Goal: Check status: Check status

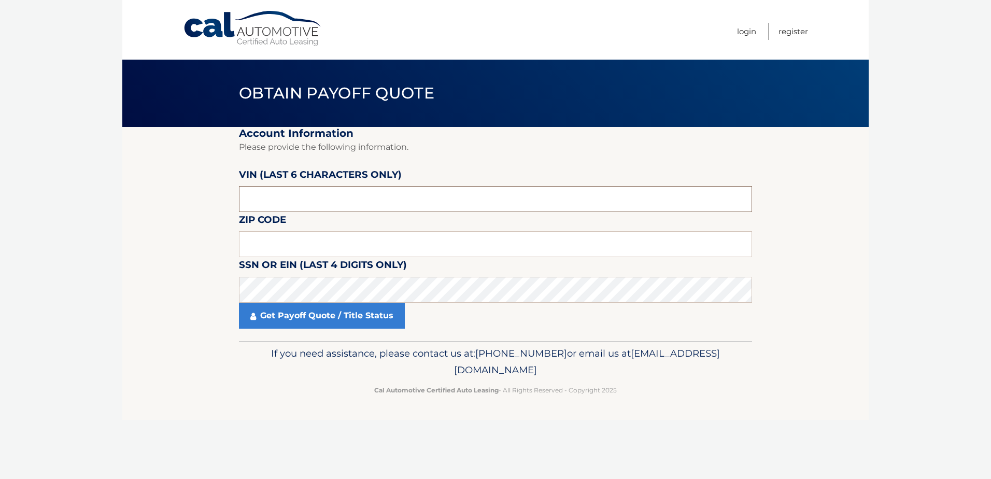
drag, startPoint x: 325, startPoint y: 206, endPoint x: 257, endPoint y: 199, distance: 68.3
click at [257, 199] on input "text" at bounding box center [495, 199] width 513 height 26
type input "242138"
click at [278, 244] on input "text" at bounding box center [495, 244] width 513 height 26
click at [276, 250] on input "text" at bounding box center [495, 244] width 513 height 26
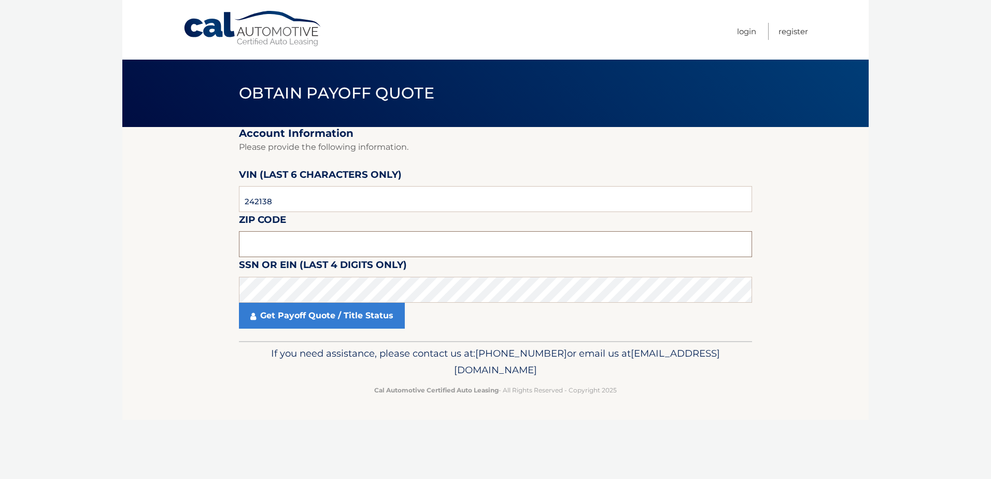
click at [294, 245] on input "text" at bounding box center [495, 244] width 513 height 26
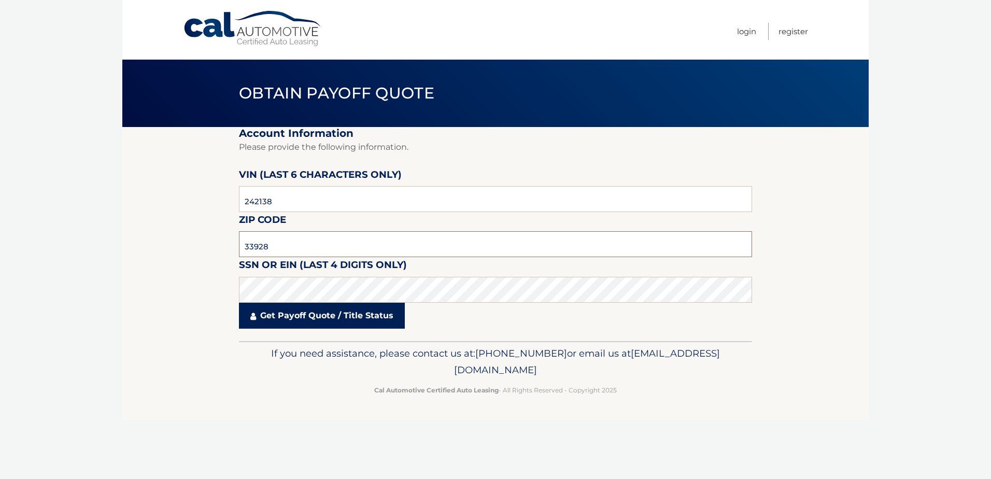
type input "33928"
click at [304, 314] on link "Get Payoff Quote / Title Status" at bounding box center [322, 316] width 166 height 26
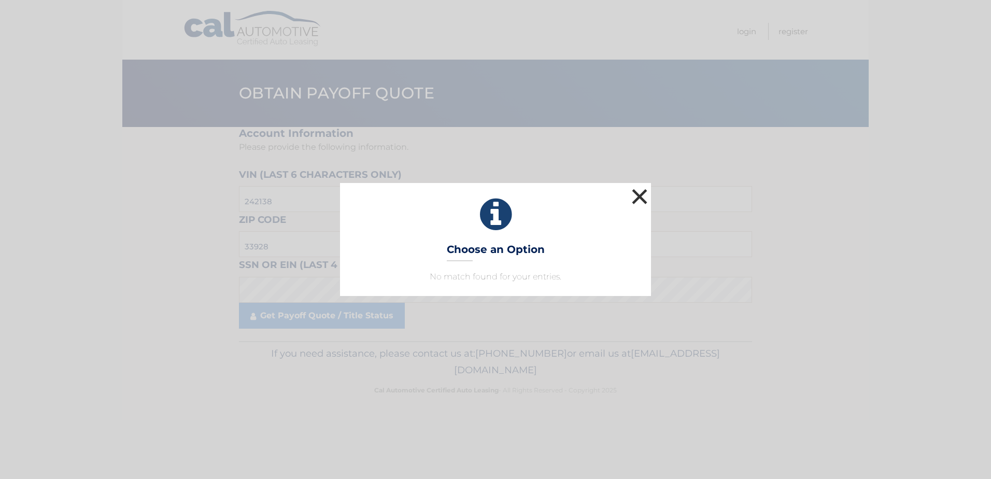
click at [638, 193] on button "×" at bounding box center [639, 196] width 21 height 21
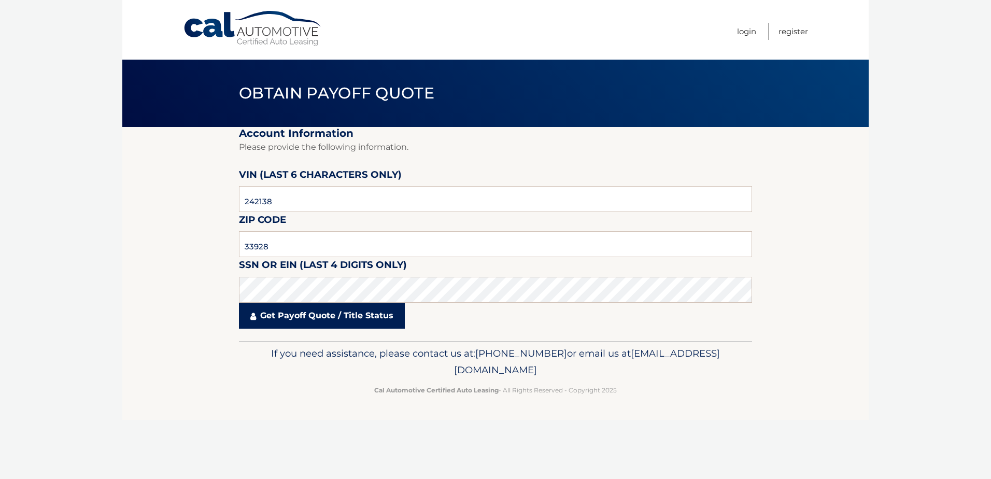
click at [330, 314] on link "Get Payoff Quote / Title Status" at bounding box center [322, 316] width 166 height 26
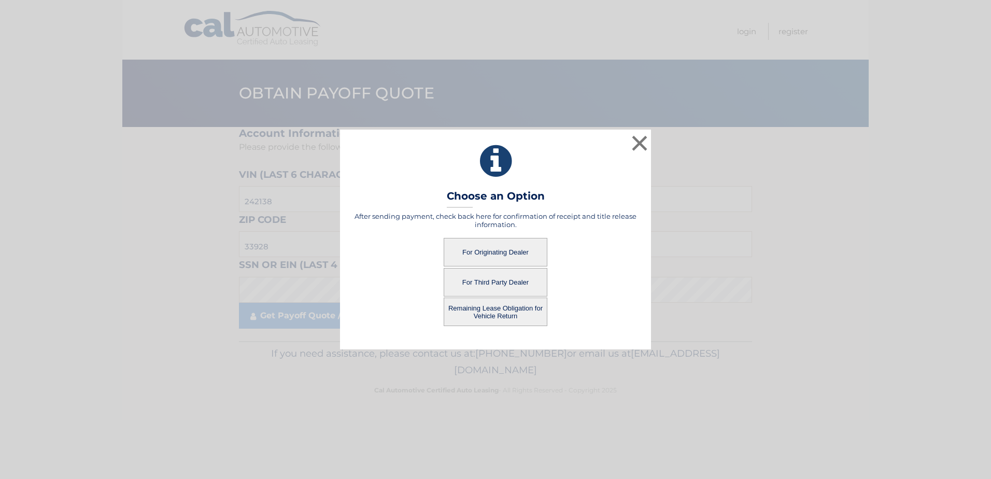
click at [509, 247] on button "For Originating Dealer" at bounding box center [496, 252] width 104 height 29
click at [499, 251] on button "For Originating Dealer" at bounding box center [496, 252] width 104 height 29
